Goal: Entertainment & Leisure: Consume media (video, audio)

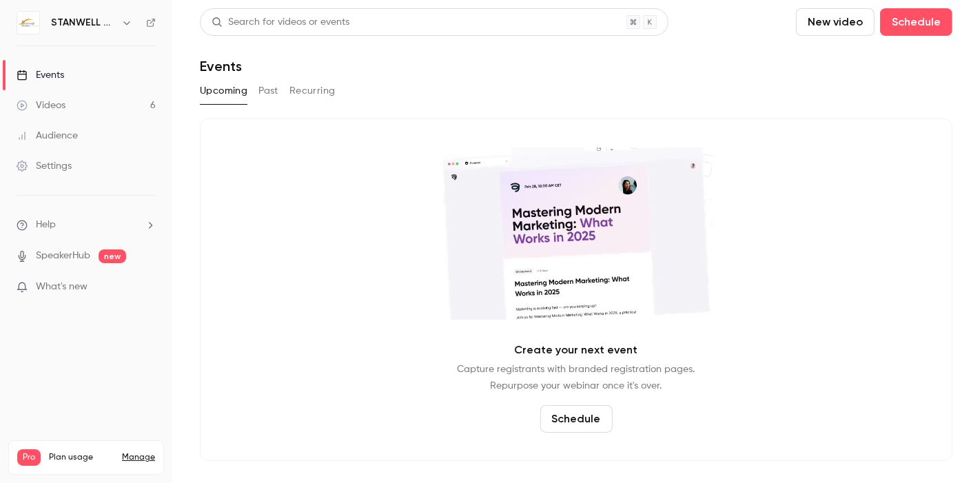
click at [74, 100] on link "Videos 6" at bounding box center [86, 105] width 172 height 30
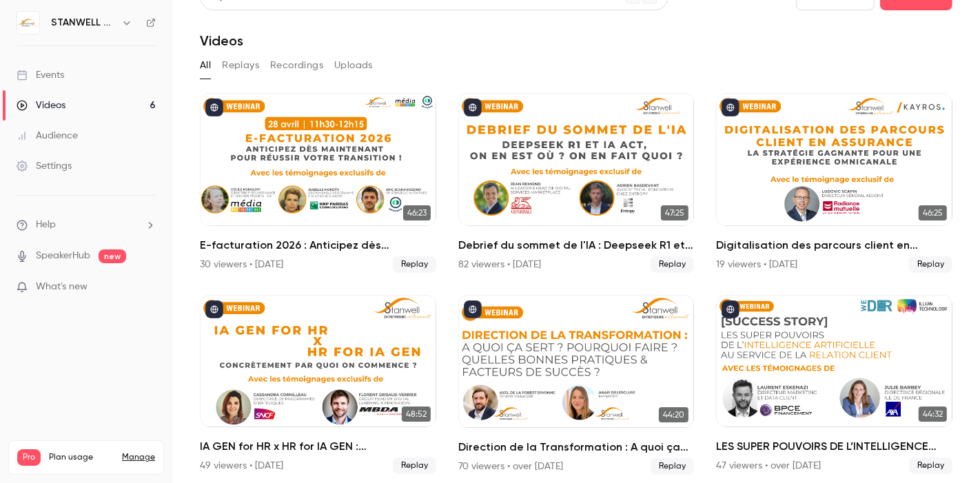
scroll to position [28, 0]
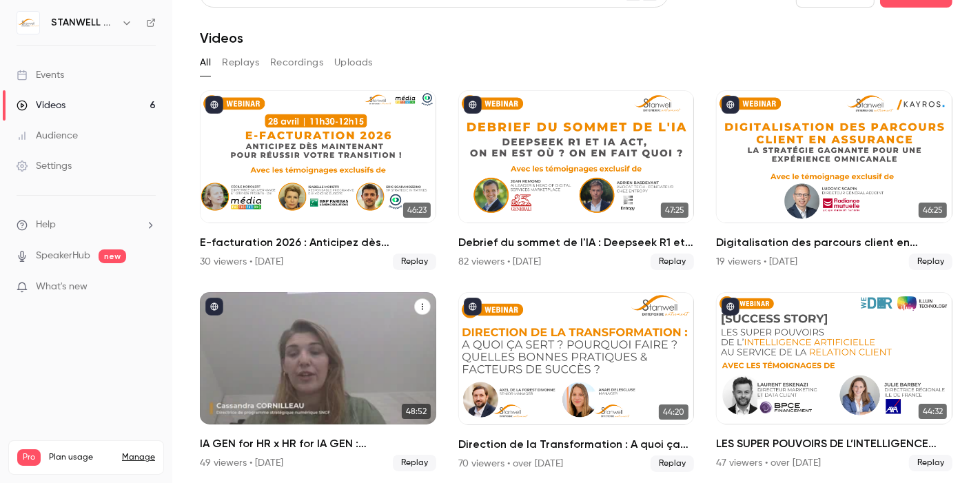
click at [347, 334] on div "IA GEN for HR x HR for IA GEN : concrètement par quoi on commence ?" at bounding box center [318, 358] width 236 height 133
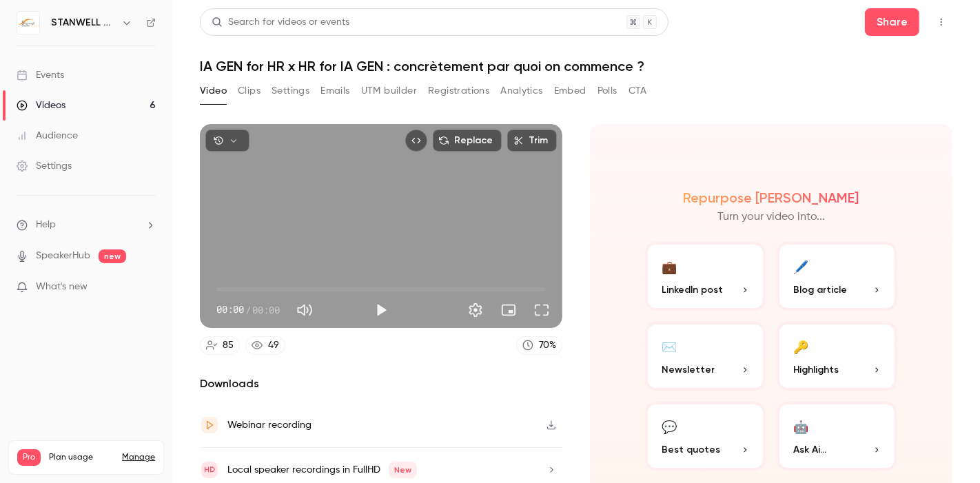
scroll to position [49, 0]
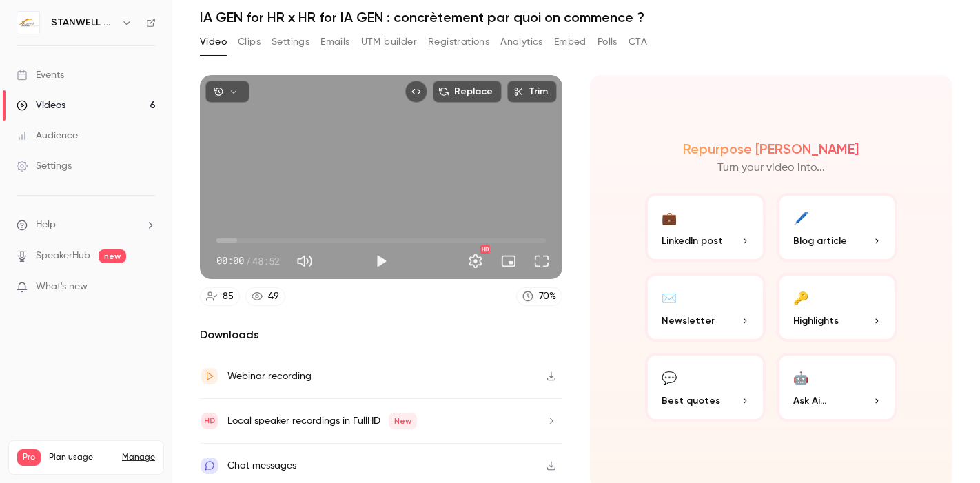
click at [524, 33] on button "Analytics" at bounding box center [522, 42] width 43 height 22
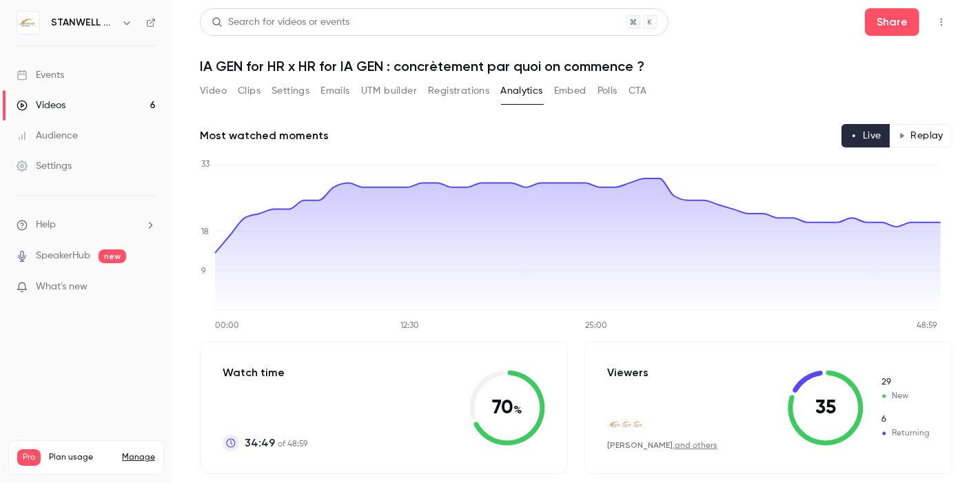
click at [464, 97] on button "Registrations" at bounding box center [458, 91] width 61 height 22
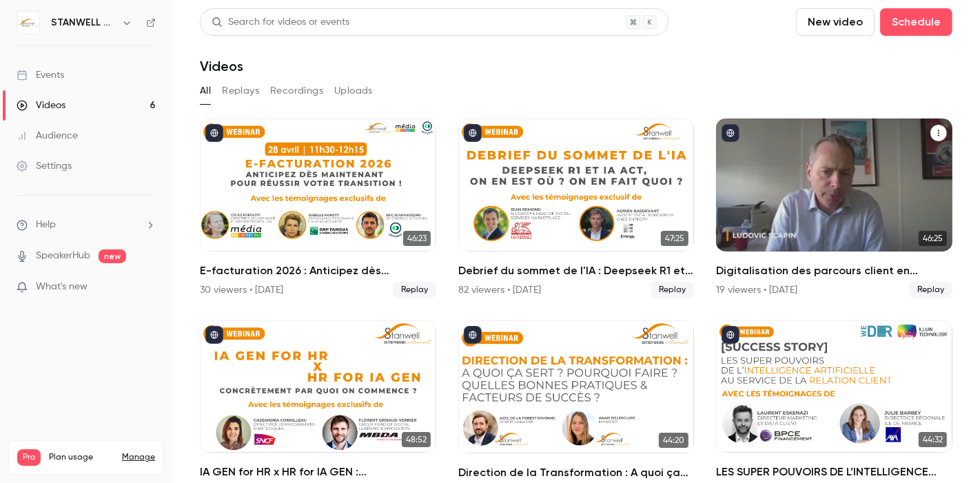
click at [829, 173] on div "Digitalisation des parcours client en assurance : La stratégie gagnante pour un…" at bounding box center [834, 185] width 236 height 133
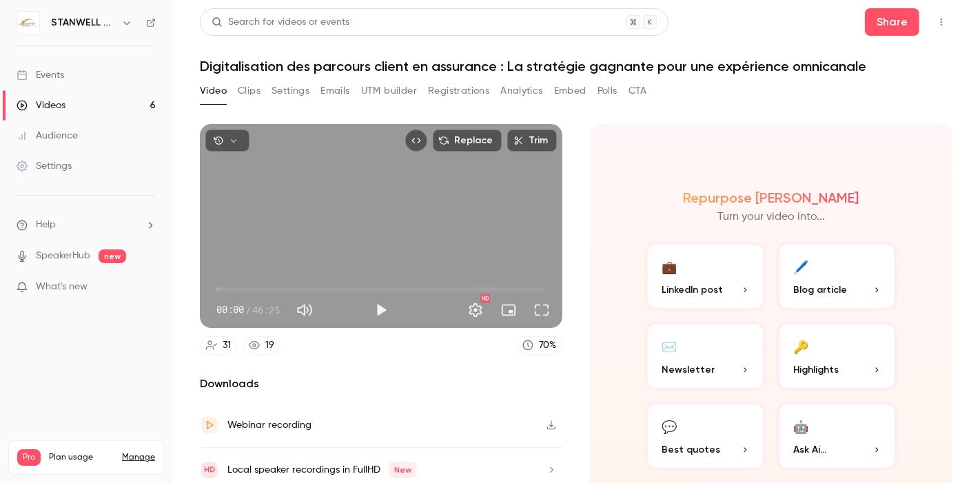
click at [446, 95] on button "Registrations" at bounding box center [458, 91] width 61 height 22
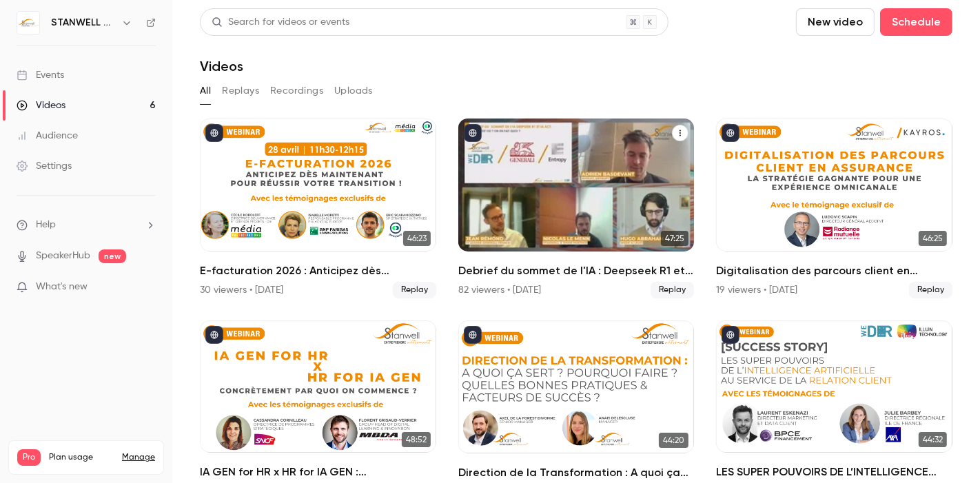
click at [560, 229] on div "Debrief du sommet de l'IA : Deepseek R1 et IA Act, on en est où ? on en fait qu…" at bounding box center [576, 185] width 236 height 133
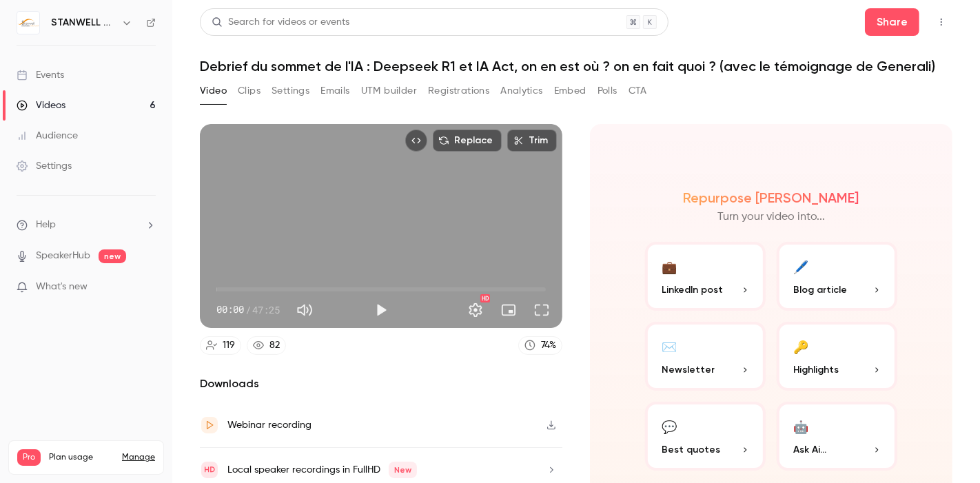
click at [474, 88] on button "Registrations" at bounding box center [458, 91] width 61 height 22
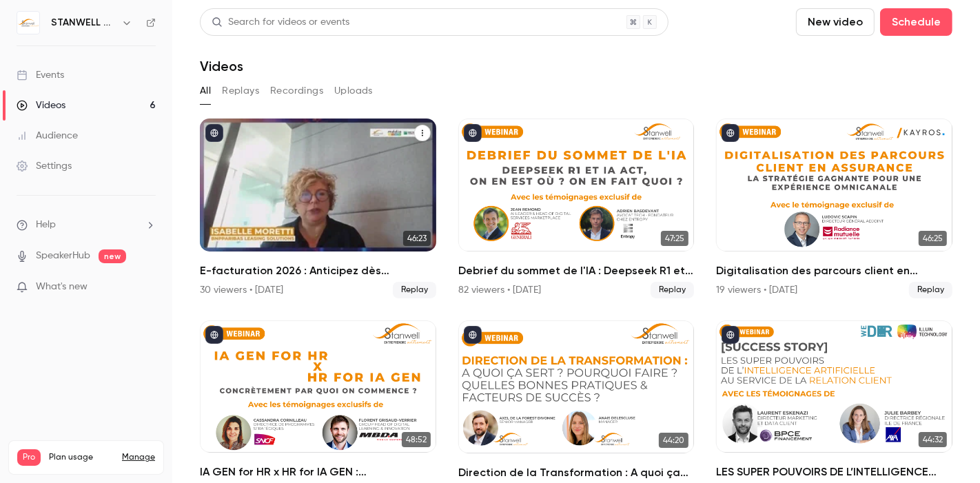
click at [343, 202] on div "E-facturation 2026 : Anticipez dès maintenant pour réussir votre transition !" at bounding box center [318, 185] width 236 height 133
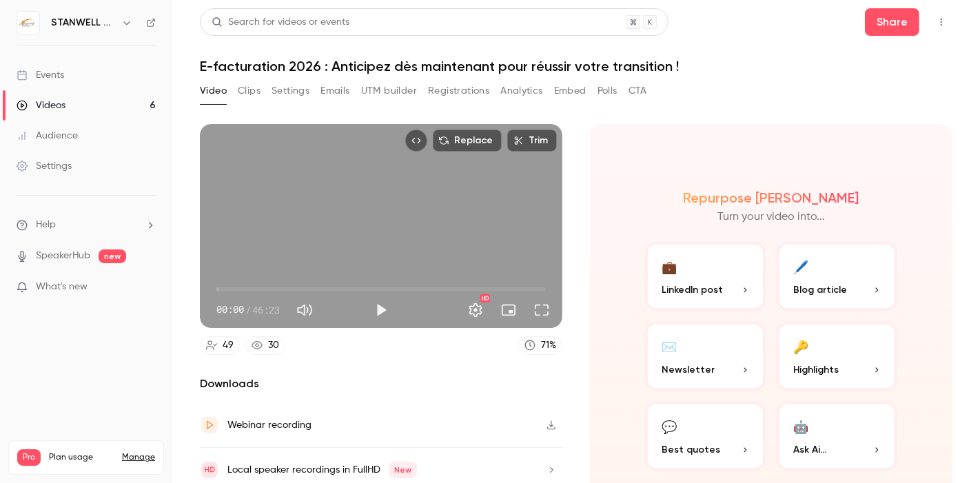
click at [457, 92] on button "Registrations" at bounding box center [458, 91] width 61 height 22
